Goal: Task Accomplishment & Management: Manage account settings

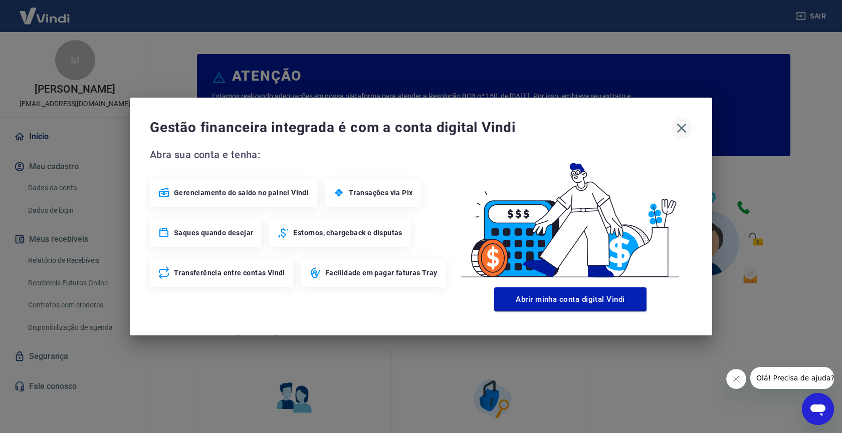
click at [685, 130] on icon "button" at bounding box center [681, 128] width 16 height 16
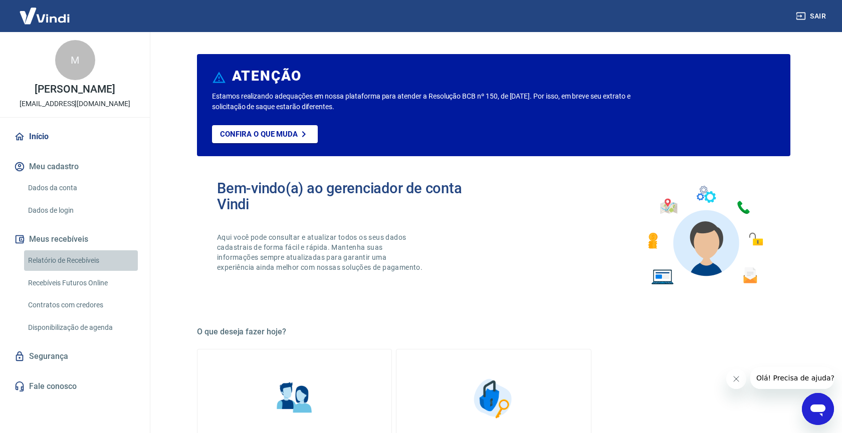
click at [71, 265] on link "Relatório de Recebíveis" at bounding box center [81, 260] width 114 height 21
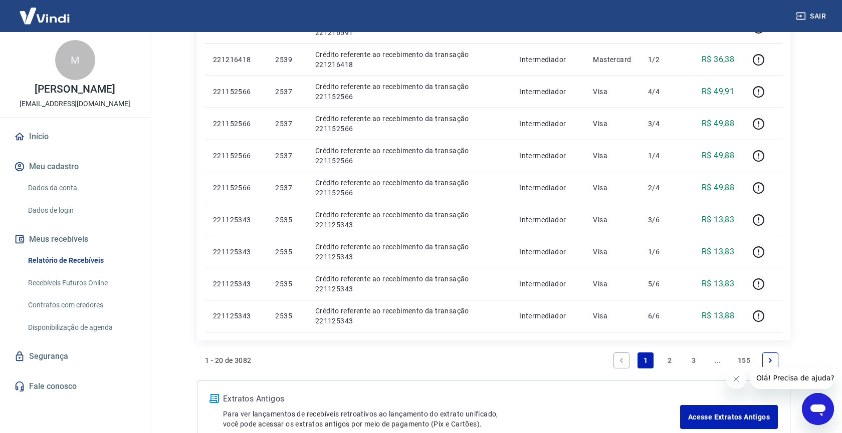
scroll to position [582, 0]
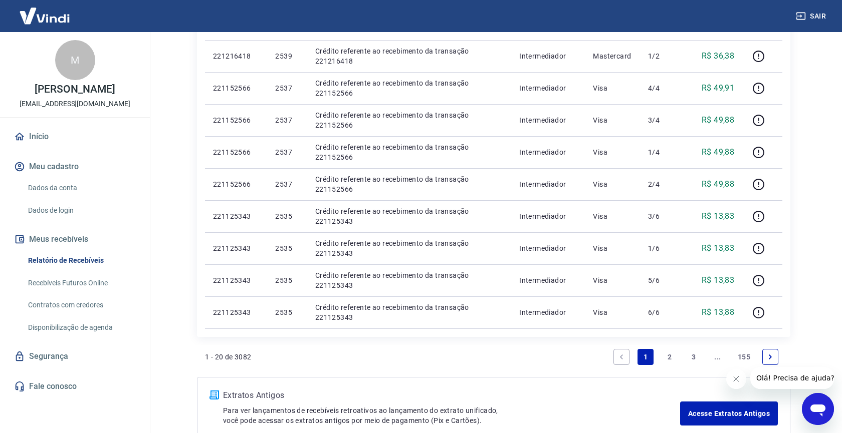
click at [665, 355] on link "2" at bounding box center [669, 357] width 16 height 16
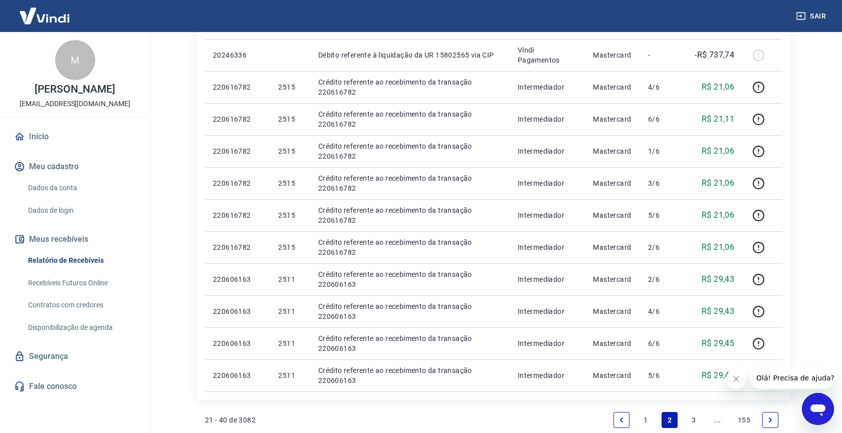
scroll to position [673, 0]
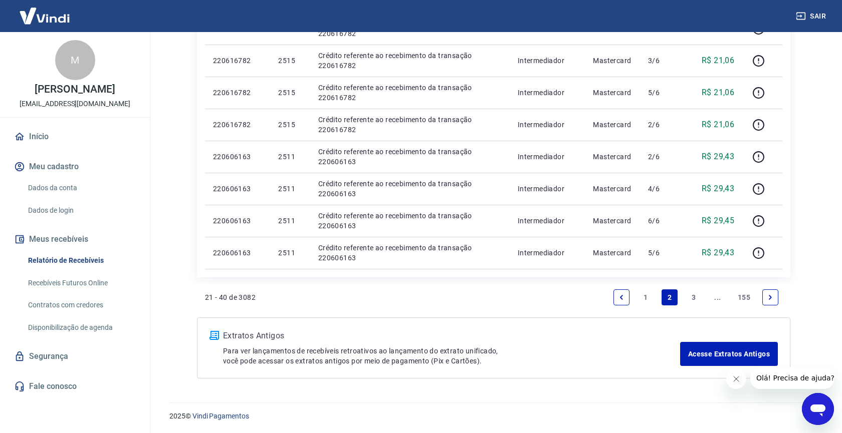
click at [694, 299] on link "3" at bounding box center [693, 298] width 16 height 16
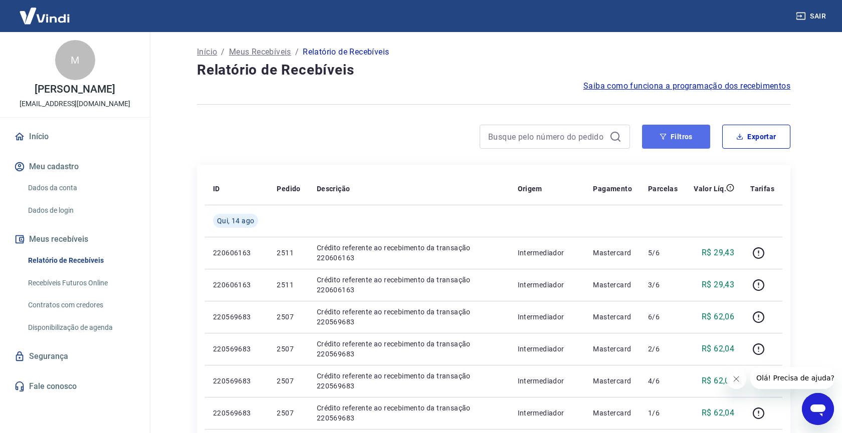
click at [680, 138] on button "Filtros" at bounding box center [676, 137] width 68 height 24
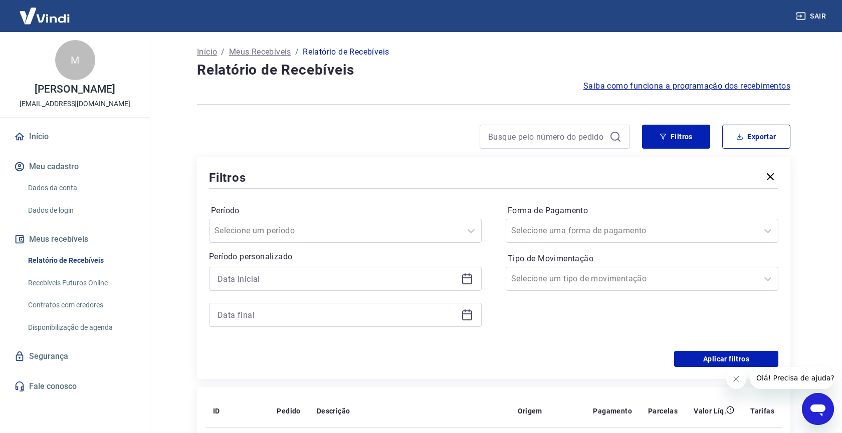
click at [469, 280] on icon at bounding box center [467, 279] width 12 height 12
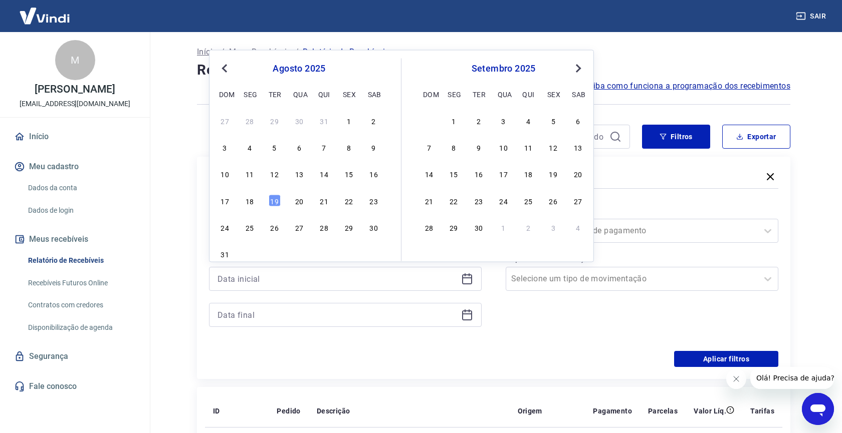
click at [367, 124] on div "27 28 29 30 31 1 2" at bounding box center [298, 120] width 163 height 15
click at [369, 124] on div "2" at bounding box center [374, 120] width 12 height 12
type input "[DATE]"
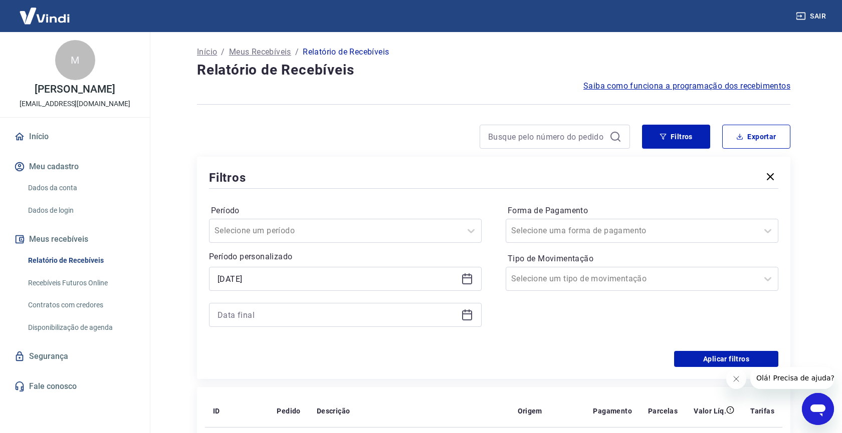
click at [470, 316] on icon at bounding box center [467, 315] width 12 height 12
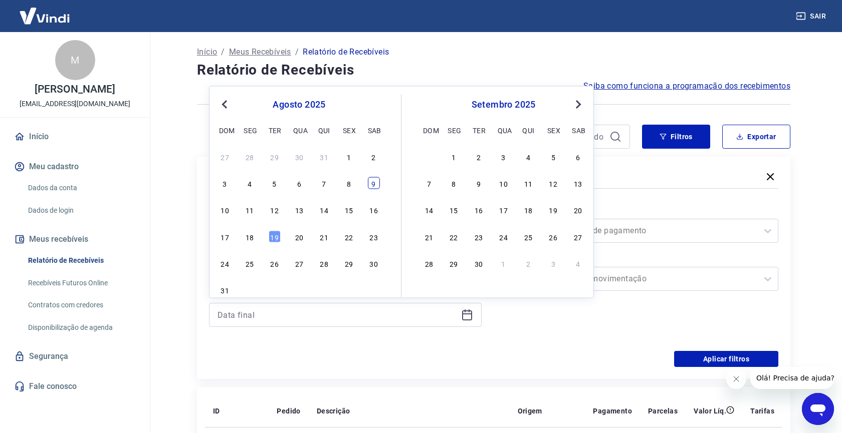
click at [372, 187] on div "9" at bounding box center [374, 183] width 12 height 12
type input "[DATE]"
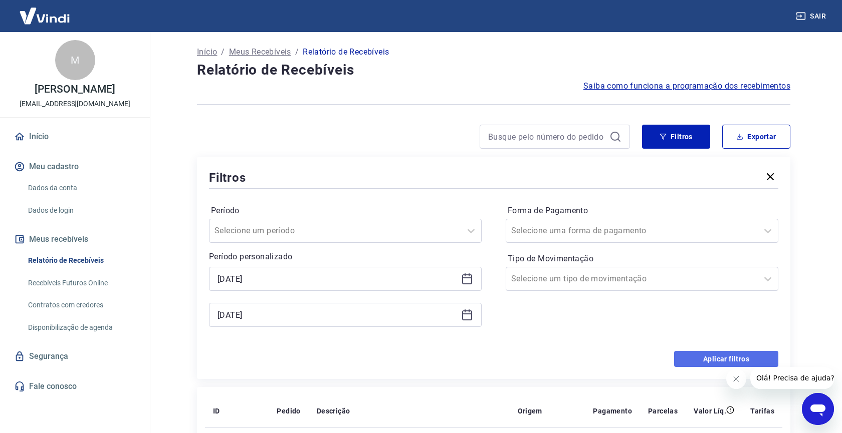
click at [691, 359] on button "Aplicar filtros" at bounding box center [726, 359] width 104 height 16
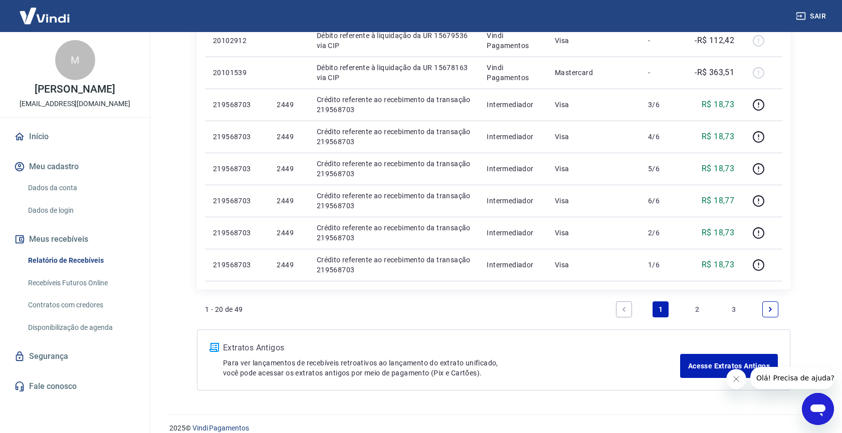
scroll to position [673, 0]
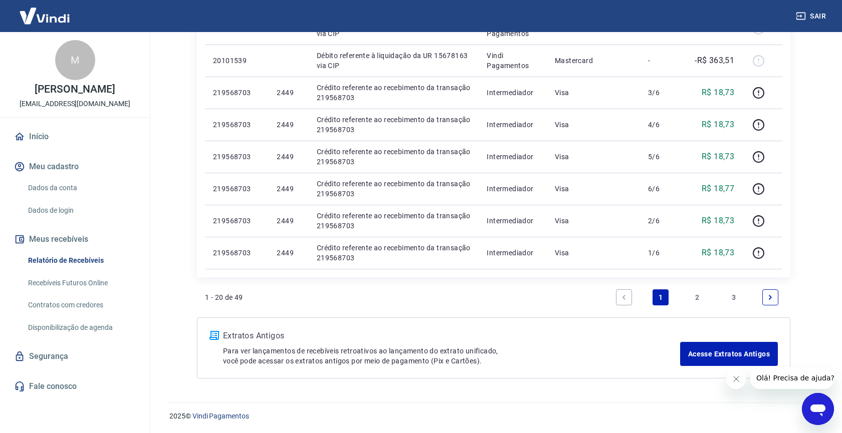
click at [705, 300] on li "2" at bounding box center [697, 298] width 24 height 24
click at [696, 297] on link "2" at bounding box center [697, 298] width 16 height 16
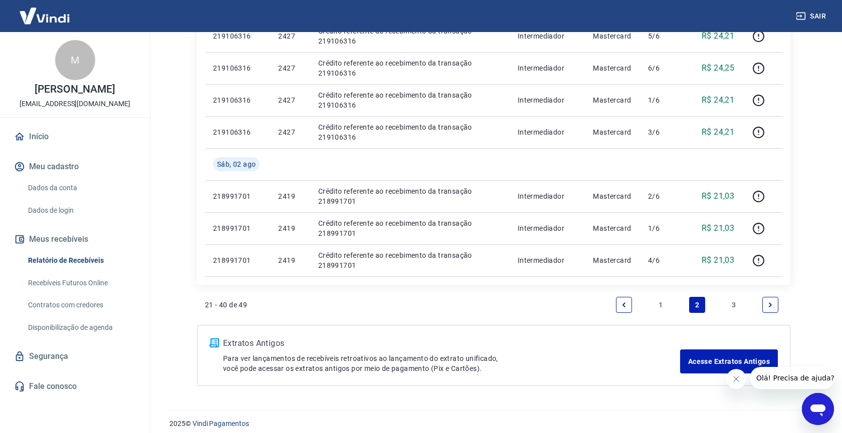
scroll to position [699, 0]
click at [735, 307] on link "3" at bounding box center [733, 304] width 16 height 16
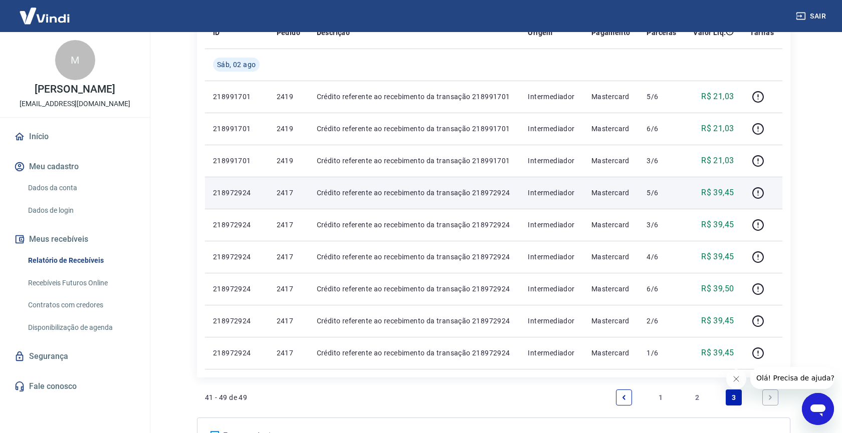
scroll to position [157, 0]
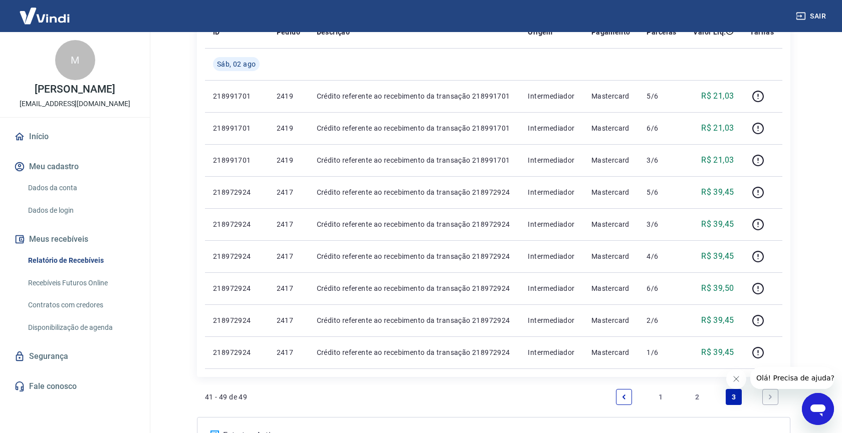
click at [660, 400] on link "1" at bounding box center [660, 397] width 16 height 16
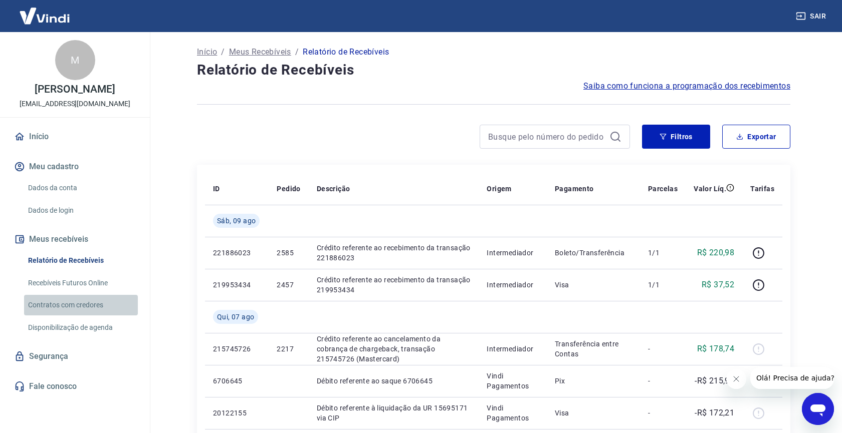
click at [101, 310] on link "Contratos com credores" at bounding box center [81, 305] width 114 height 21
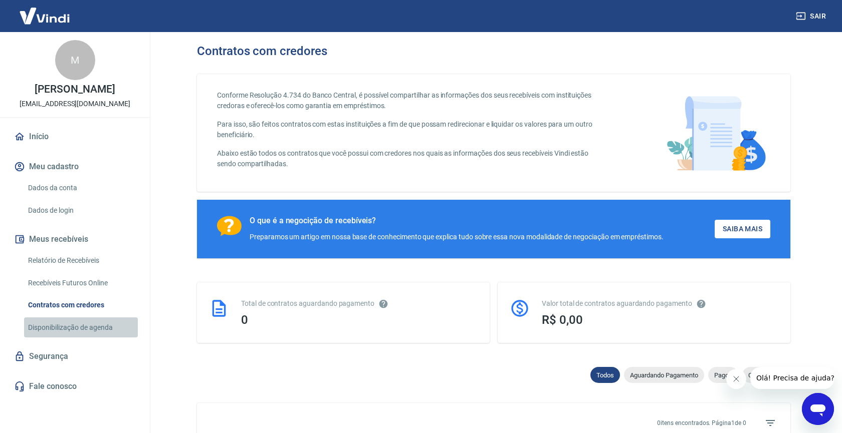
click at [95, 324] on link "Disponibilização de agenda" at bounding box center [81, 328] width 114 height 21
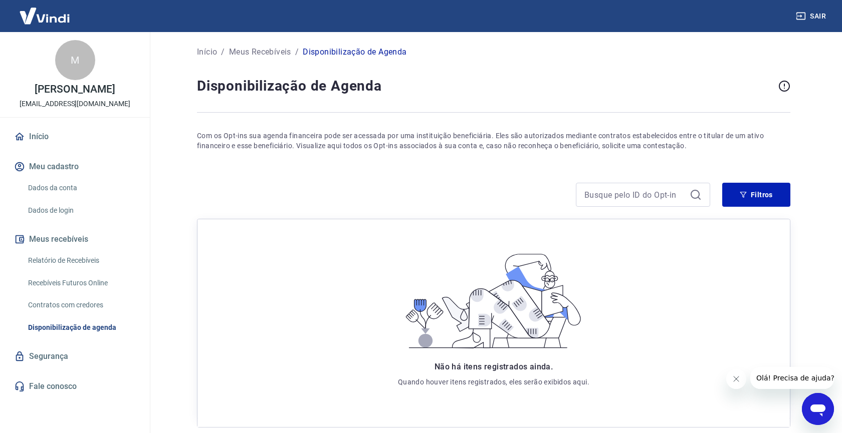
click at [107, 259] on link "Relatório de Recebíveis" at bounding box center [81, 260] width 114 height 21
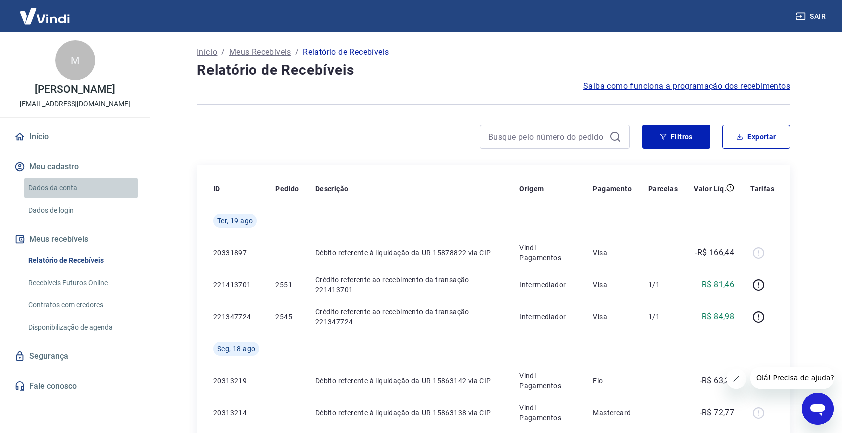
click at [93, 192] on link "Dados da conta" at bounding box center [81, 188] width 114 height 21
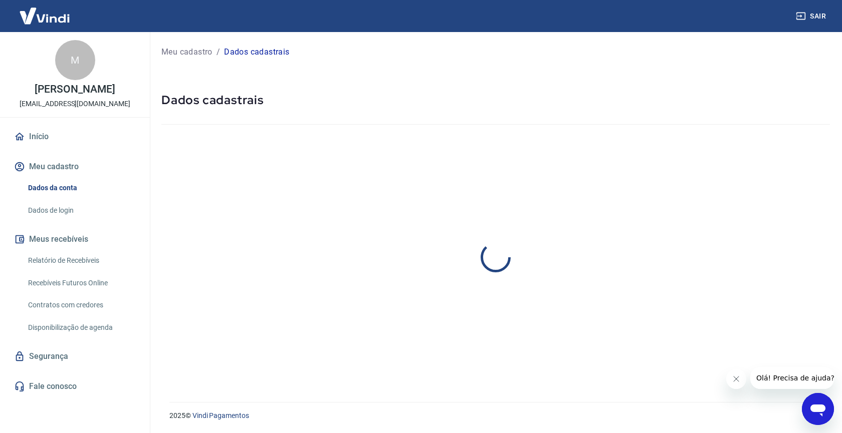
select select "RJ"
select select "business"
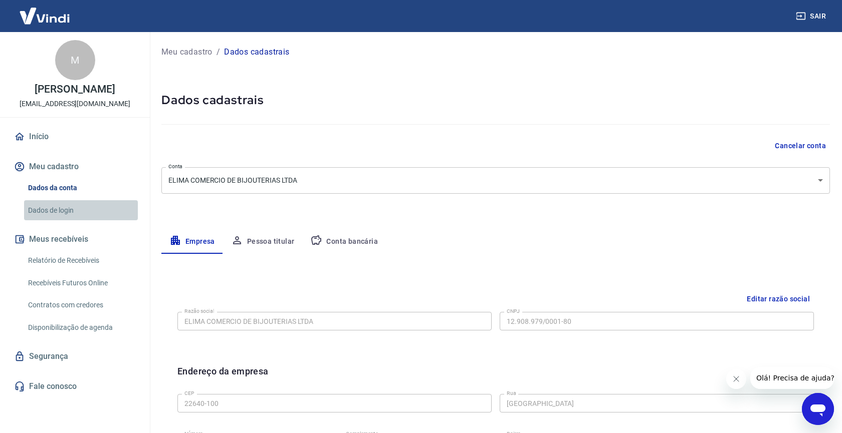
click at [88, 207] on link "Dados de login" at bounding box center [81, 210] width 114 height 21
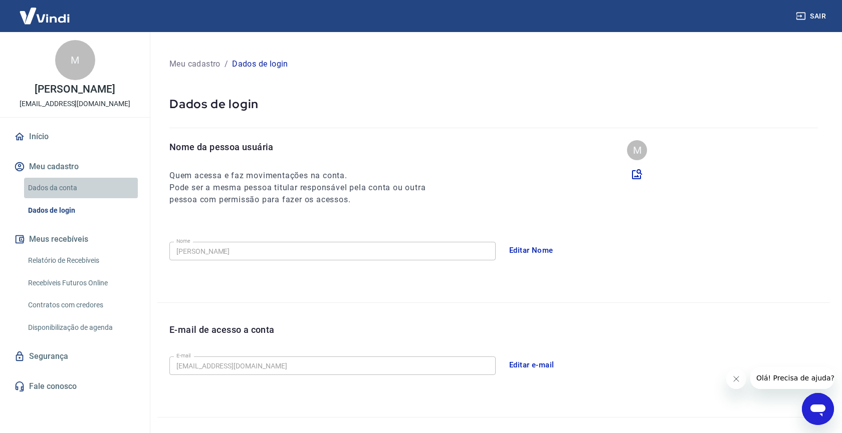
click at [90, 190] on link "Dados da conta" at bounding box center [81, 188] width 114 height 21
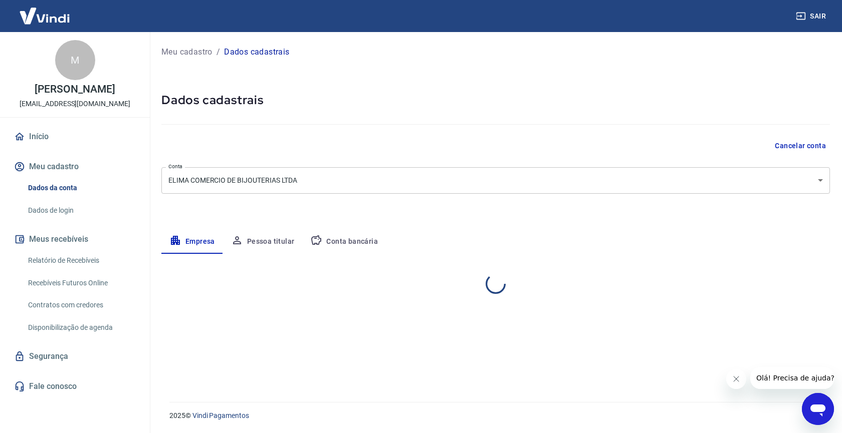
select select "RJ"
select select "business"
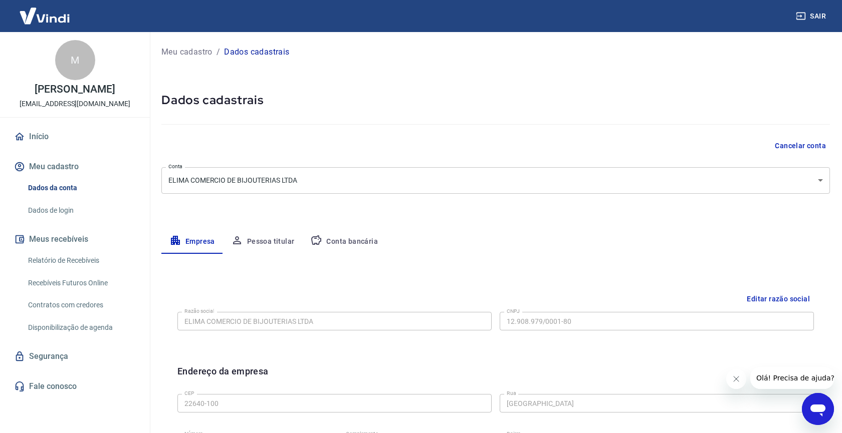
click at [266, 239] on button "Pessoa titular" at bounding box center [263, 242] width 80 height 24
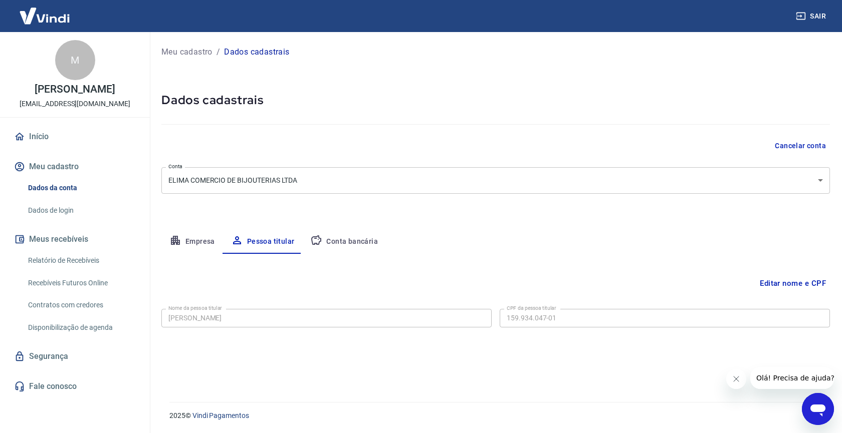
click at [194, 243] on button "Empresa" at bounding box center [192, 242] width 62 height 24
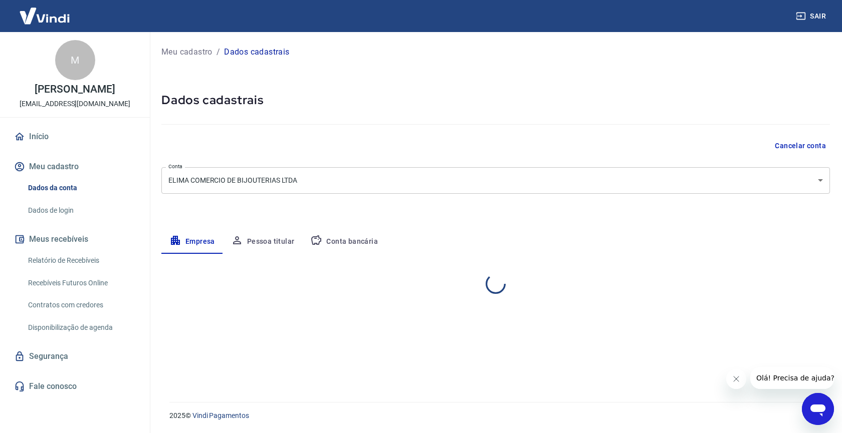
select select "RJ"
select select "business"
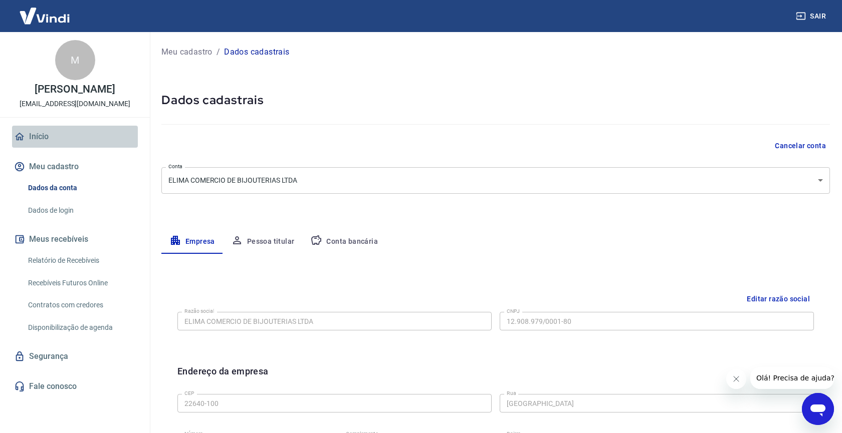
click at [68, 142] on link "Início" at bounding box center [75, 137] width 126 height 22
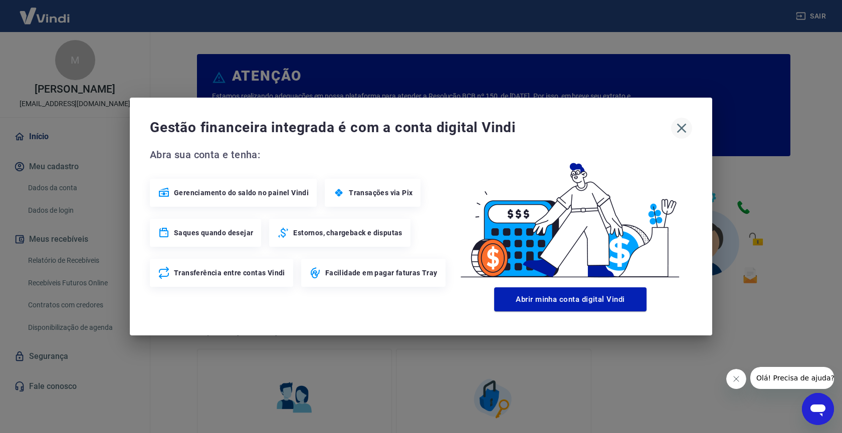
click at [678, 131] on icon "button" at bounding box center [682, 129] width 10 height 10
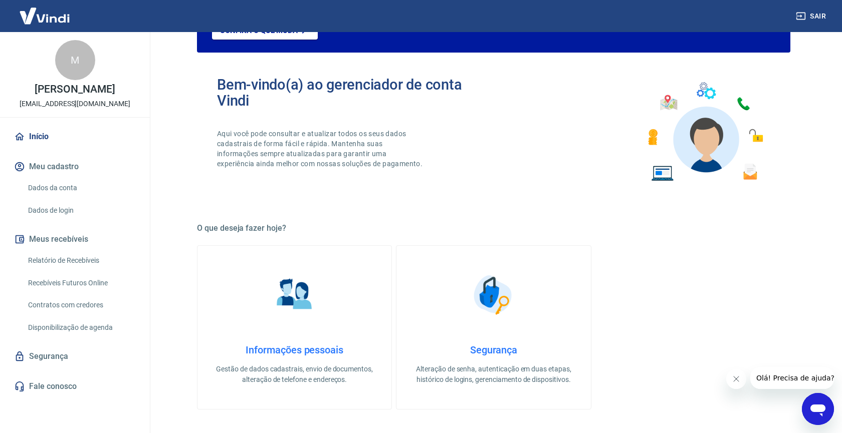
scroll to position [105, 0]
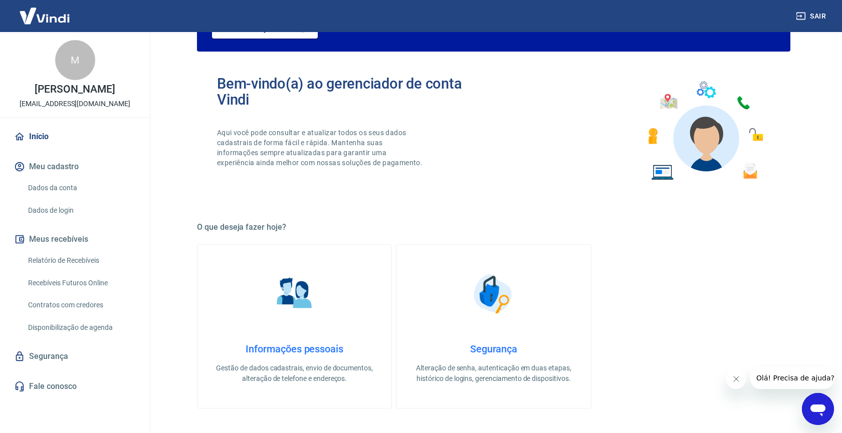
click at [92, 280] on link "Recebíveis Futuros Online" at bounding box center [81, 283] width 114 height 21
